Goal: Information Seeking & Learning: Check status

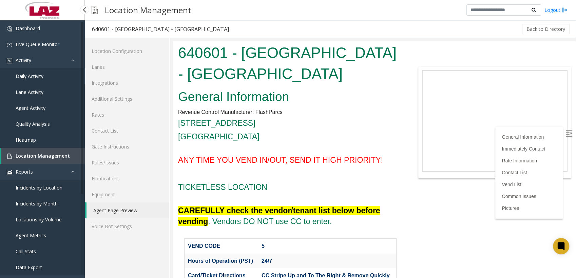
click at [17, 74] on span "Daily Activity" at bounding box center [30, 76] width 28 height 6
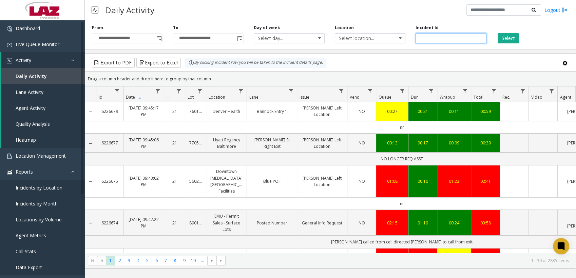
click at [437, 37] on input "number" at bounding box center [451, 38] width 71 height 10
paste input "*******"
type input "*******"
click at [502, 42] on button "Select" at bounding box center [508, 38] width 21 height 10
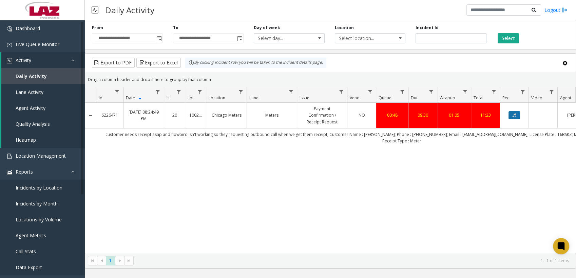
click at [515, 116] on icon "Data table" at bounding box center [514, 115] width 3 height 4
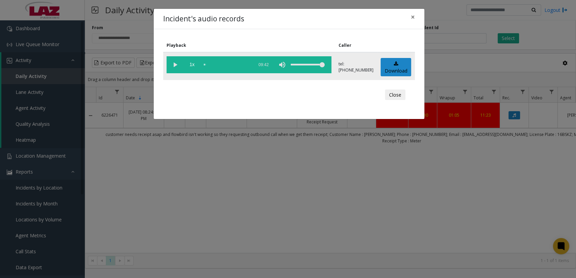
click at [169, 62] on vg-play-pause at bounding box center [175, 64] width 17 height 17
click at [215, 63] on div "scrub bar" at bounding box center [227, 64] width 46 height 17
click at [220, 63] on div "scrub bar" at bounding box center [227, 64] width 46 height 17
click at [204, 65] on div "scrub bar" at bounding box center [227, 64] width 46 height 17
click at [212, 64] on div "scrub bar" at bounding box center [227, 64] width 46 height 17
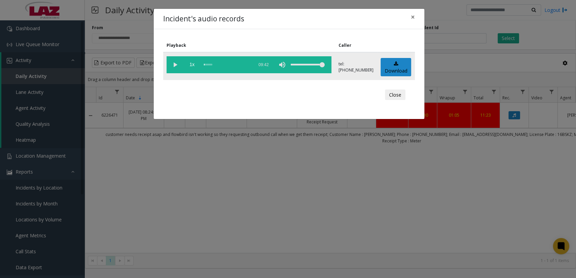
click at [173, 61] on vg-play-pause at bounding box center [175, 64] width 17 height 17
click at [224, 61] on div "scrub bar" at bounding box center [227, 64] width 46 height 17
click at [227, 64] on div "scrub bar" at bounding box center [227, 64] width 46 height 17
click at [228, 64] on div "scrub bar" at bounding box center [227, 64] width 46 height 17
click at [229, 65] on div "scrub bar" at bounding box center [227, 64] width 46 height 17
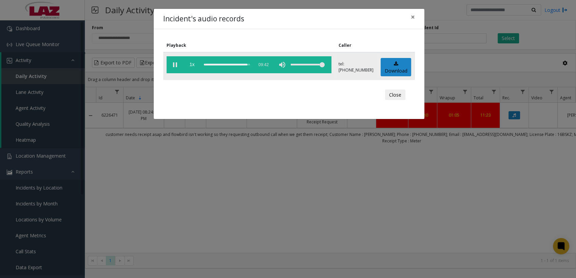
click at [214, 65] on div "scrub bar" at bounding box center [227, 64] width 46 height 17
click at [213, 65] on div "scrub bar" at bounding box center [227, 64] width 46 height 17
click at [209, 64] on div "scrub bar" at bounding box center [227, 64] width 46 height 17
click at [207, 64] on div "scrub bar" at bounding box center [227, 64] width 46 height 17
click at [193, 63] on span "1x" at bounding box center [192, 64] width 17 height 17
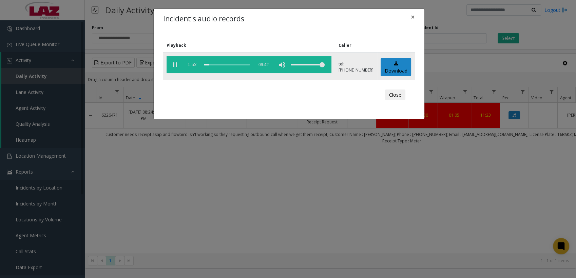
click at [194, 63] on span "1.5x" at bounding box center [192, 64] width 17 height 17
click at [194, 65] on span "2x" at bounding box center [192, 64] width 17 height 17
click at [194, 65] on span "0.5x" at bounding box center [192, 64] width 17 height 17
click at [188, 65] on span "1x" at bounding box center [192, 64] width 17 height 17
click at [188, 65] on span "1.5x" at bounding box center [192, 64] width 17 height 17
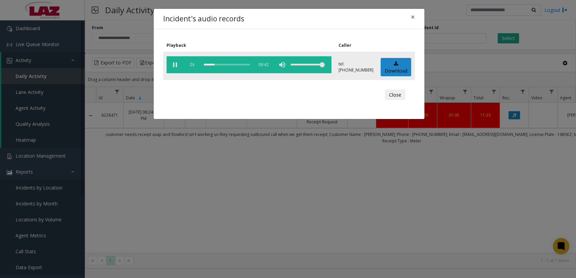
click at [194, 64] on span "2x" at bounding box center [192, 64] width 17 height 17
click at [195, 66] on span "0.5x" at bounding box center [192, 64] width 17 height 17
click at [195, 66] on span "1x" at bounding box center [192, 64] width 17 height 17
click at [194, 64] on span "1.5x" at bounding box center [192, 64] width 17 height 17
click at [194, 64] on span "2x" at bounding box center [192, 64] width 17 height 17
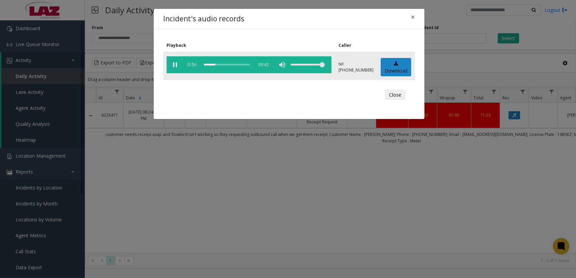
click at [194, 64] on span "0.5x" at bounding box center [192, 64] width 17 height 17
click at [194, 64] on span "1x" at bounding box center [192, 64] width 17 height 17
click at [194, 64] on span "1.5x" at bounding box center [192, 64] width 17 height 17
click at [194, 64] on span "2x" at bounding box center [192, 64] width 17 height 17
click at [194, 64] on span "0.5x" at bounding box center [192, 64] width 17 height 17
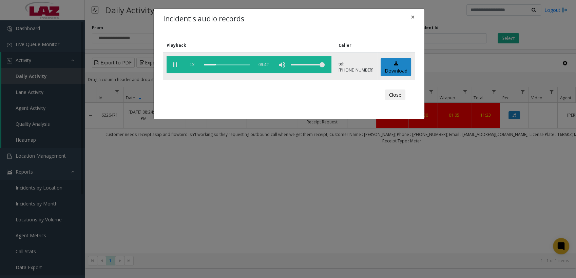
click at [194, 64] on span "1x" at bounding box center [192, 64] width 17 height 17
click at [194, 64] on span "2x" at bounding box center [192, 64] width 17 height 17
click at [194, 64] on span "0.5x" at bounding box center [192, 64] width 17 height 17
click at [194, 64] on span "1x" at bounding box center [192, 64] width 17 height 17
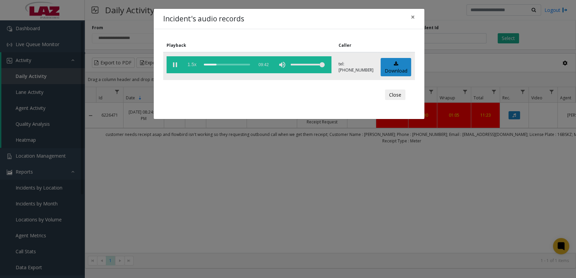
click at [194, 64] on span "1.5x" at bounding box center [192, 64] width 17 height 17
click at [194, 64] on span "2x" at bounding box center [192, 64] width 17 height 17
click at [194, 64] on span "0.5x" at bounding box center [192, 64] width 17 height 17
click at [211, 64] on div "scrub bar" at bounding box center [227, 64] width 46 height 17
click at [192, 64] on span "1x" at bounding box center [192, 64] width 17 height 17
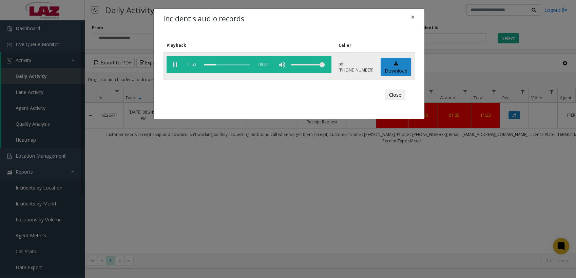
click at [192, 64] on span "1.5x" at bounding box center [192, 64] width 17 height 17
click at [192, 64] on span "2x" at bounding box center [192, 64] width 17 height 17
click at [192, 64] on span "0.5x" at bounding box center [192, 64] width 17 height 17
click at [192, 64] on span "1x" at bounding box center [192, 64] width 17 height 17
click at [192, 64] on span "1.5x" at bounding box center [192, 64] width 17 height 17
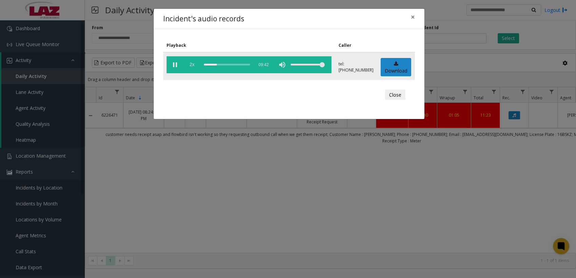
click at [192, 64] on span "2x" at bounding box center [192, 64] width 17 height 17
click at [192, 64] on span "0.5x" at bounding box center [192, 64] width 17 height 17
click at [176, 67] on vg-play-pause at bounding box center [175, 64] width 17 height 17
drag, startPoint x: 375, startPoint y: 62, endPoint x: 350, endPoint y: 64, distance: 24.5
click at [350, 64] on td "tel:[PHONE_NUMBER]" at bounding box center [356, 66] width 42 height 28
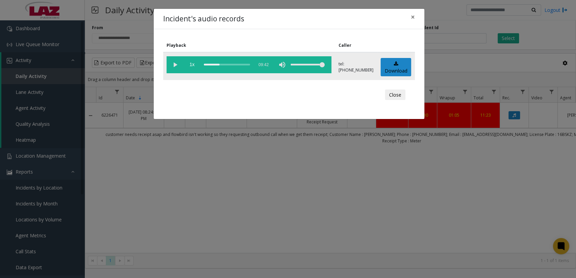
copy p "7738070780"
click at [399, 98] on button "Close" at bounding box center [395, 95] width 20 height 11
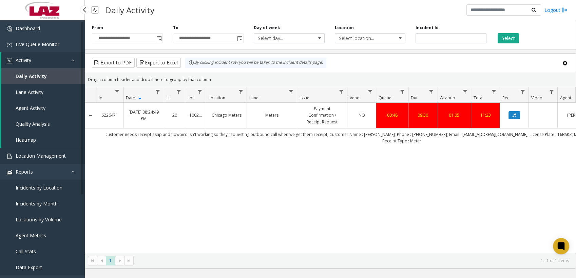
click at [27, 153] on span "Location Management" at bounding box center [41, 156] width 50 height 6
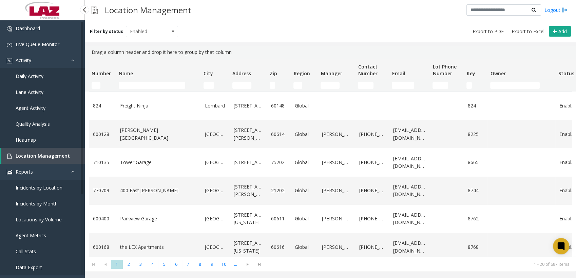
click at [31, 77] on span "Daily Activity" at bounding box center [30, 76] width 28 height 6
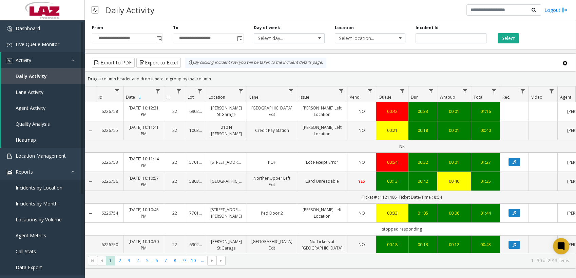
scroll to position [0, 132]
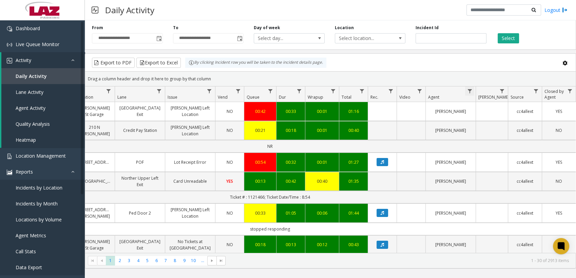
click at [469, 91] on span "Data table" at bounding box center [469, 91] width 5 height 5
click at [480, 125] on input "Agent Filter" at bounding box center [499, 120] width 58 height 12
type input "******"
click at [511, 181] on button "Filter" at bounding box center [514, 183] width 28 height 15
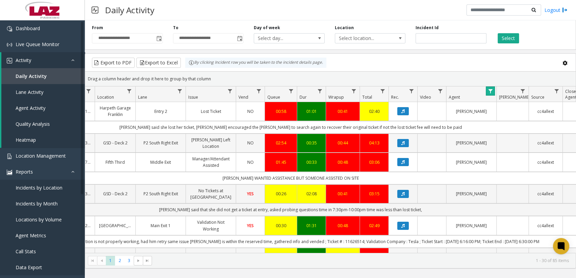
scroll to position [0, 132]
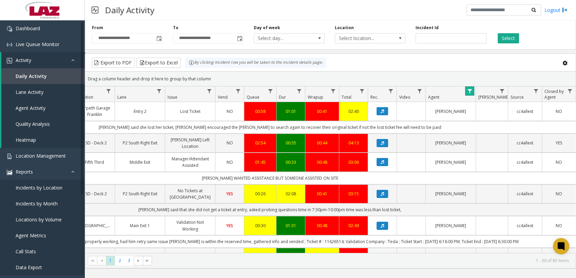
click at [472, 93] on link "Data table" at bounding box center [469, 91] width 9 height 9
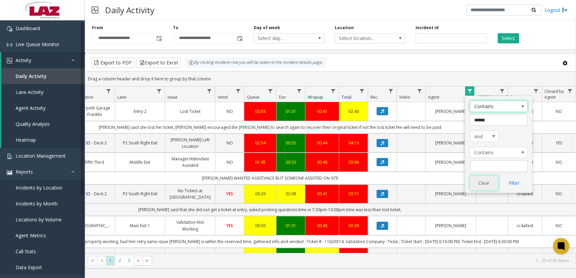
click at [484, 182] on button "Clear" at bounding box center [484, 183] width 28 height 15
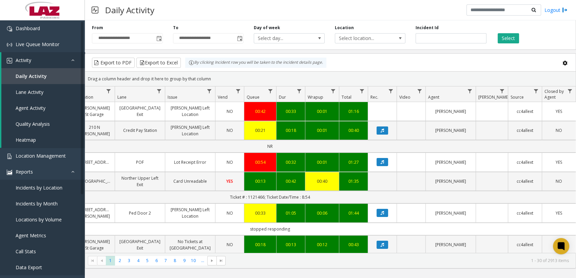
click at [379, 56] on kendo-grid-toolbar "Export to PDF Export to Excel By clicking Incident row you will be taken to the…" at bounding box center [330, 63] width 491 height 18
